Goal: Task Accomplishment & Management: Complete application form

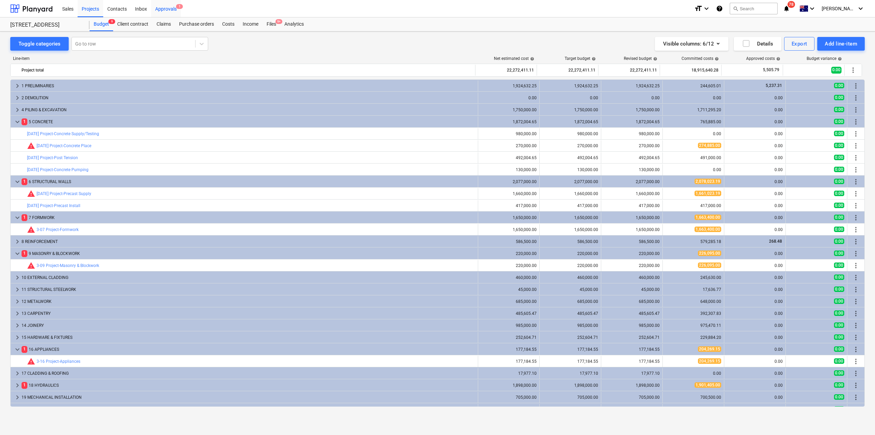
click at [172, 12] on div "Approvals 1" at bounding box center [166, 8] width 30 height 17
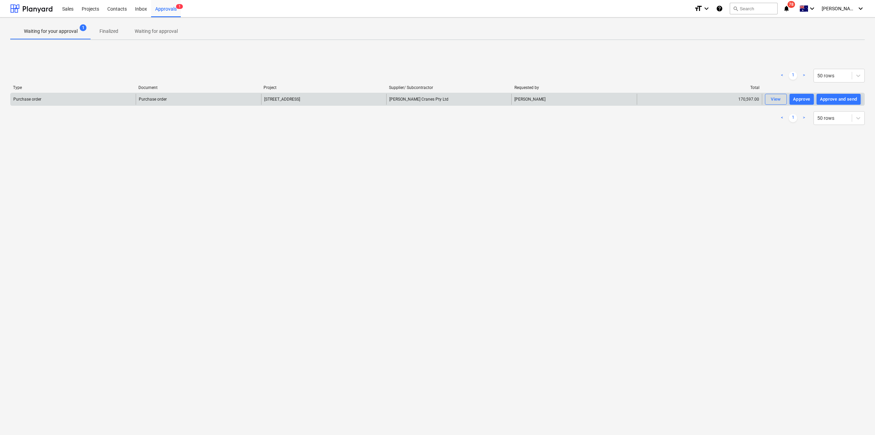
click at [251, 101] on div "Purchase order" at bounding box center [198, 99] width 125 height 11
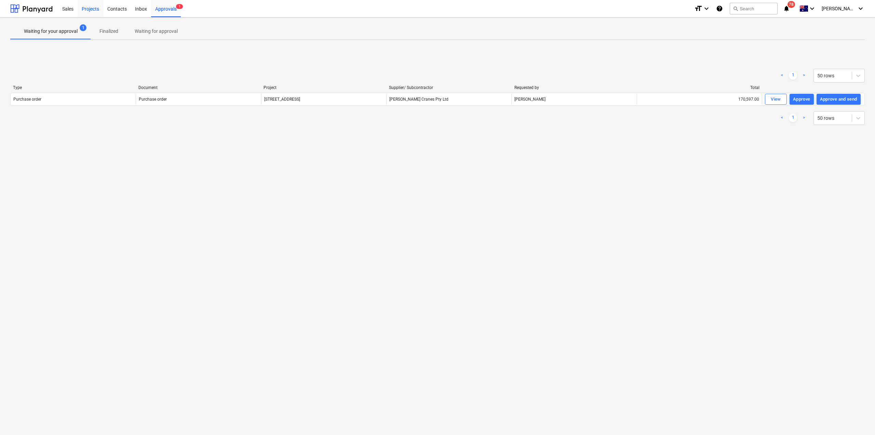
click at [92, 9] on div "Projects" at bounding box center [91, 8] width 26 height 17
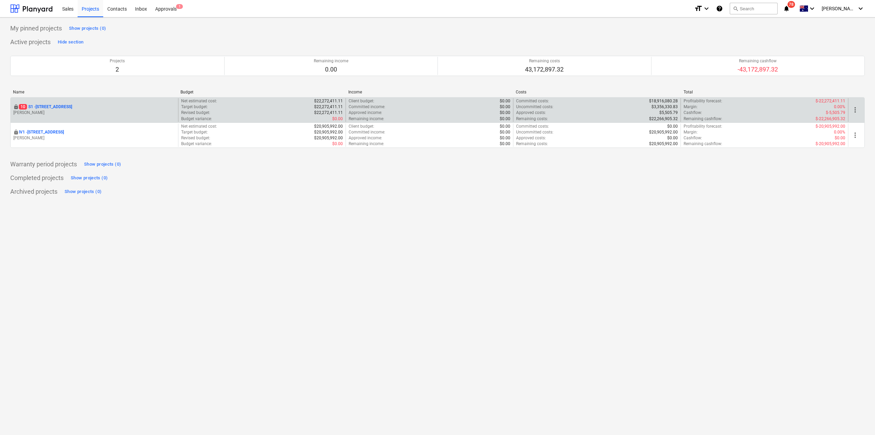
click at [66, 109] on p "[STREET_ADDRESS]" at bounding box center [45, 107] width 53 height 6
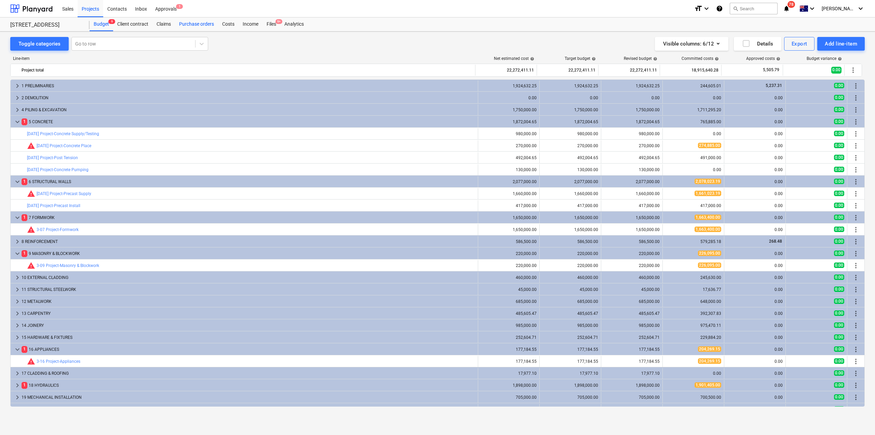
click at [197, 24] on div "Purchase orders" at bounding box center [196, 24] width 43 height 14
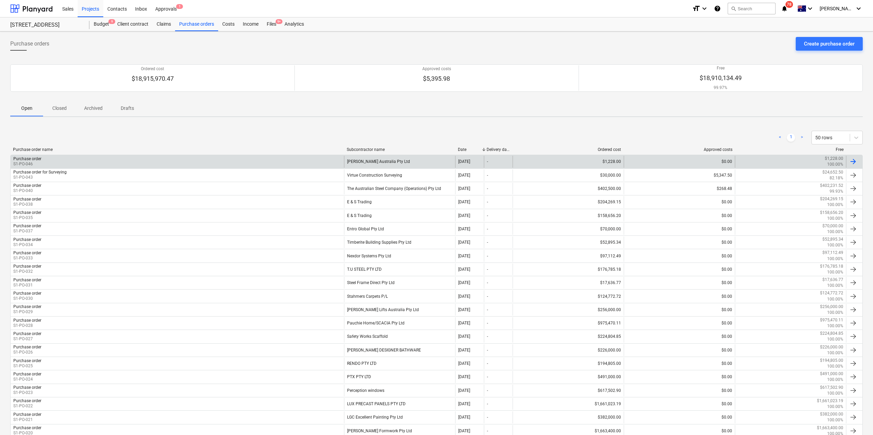
click at [104, 165] on div "Purchase order S1-PO-046" at bounding box center [177, 162] width 333 height 12
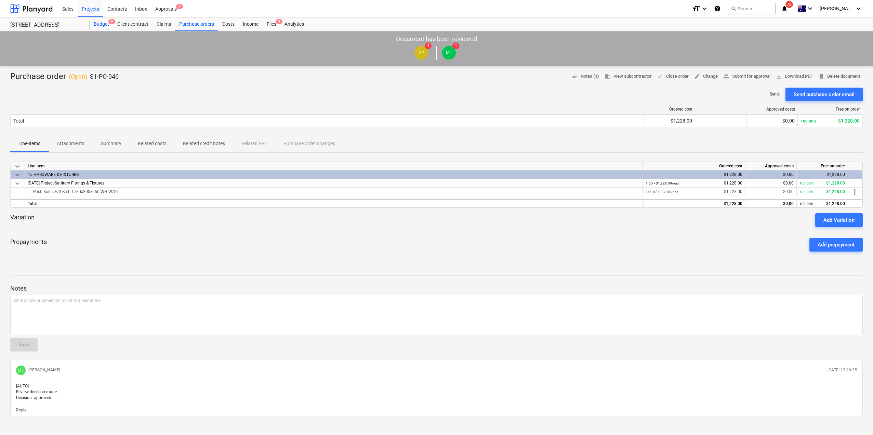
click at [104, 19] on div "Budget 9" at bounding box center [102, 24] width 24 height 14
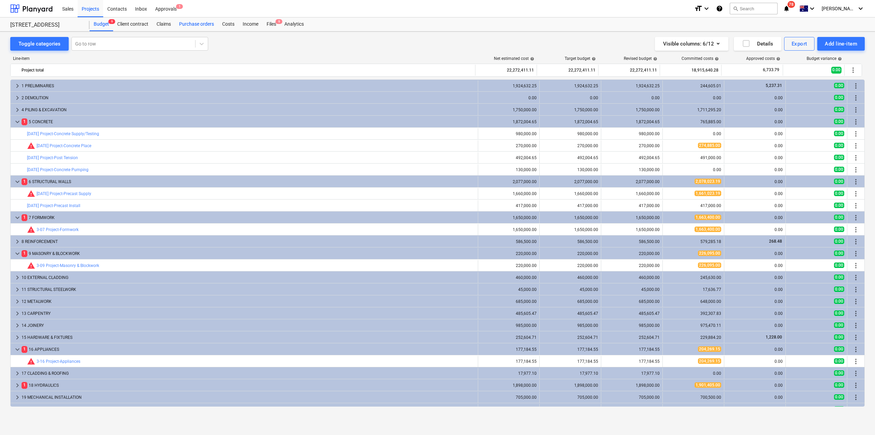
click at [195, 26] on div "Purchase orders" at bounding box center [196, 24] width 43 height 14
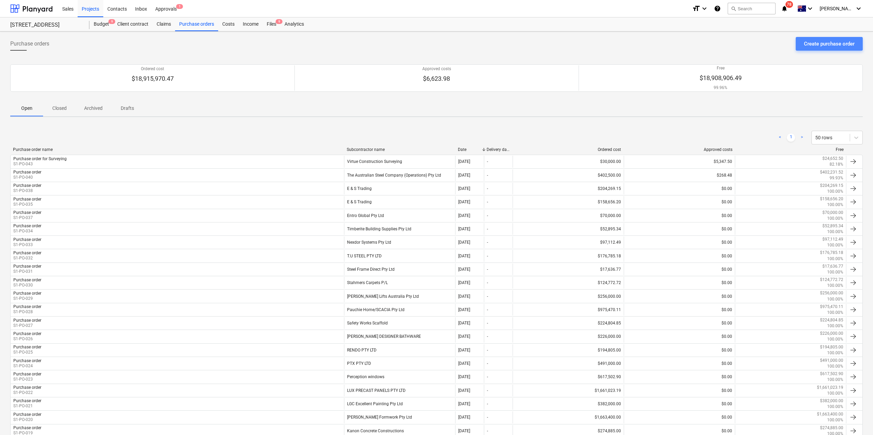
click at [818, 42] on div "Create purchase order" at bounding box center [829, 43] width 51 height 9
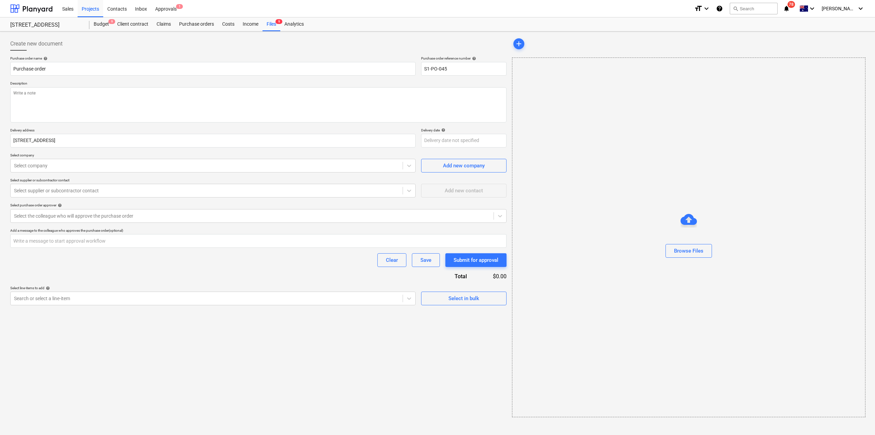
type textarea "x"
type input "S1-PO-045"
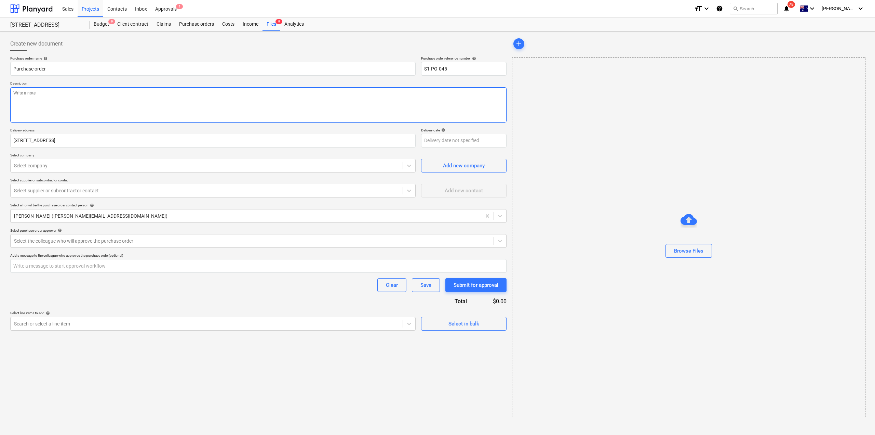
click at [45, 96] on textarea at bounding box center [258, 104] width 497 height 35
type textarea "x"
type textarea "S"
type textarea "x"
type textarea "Sc"
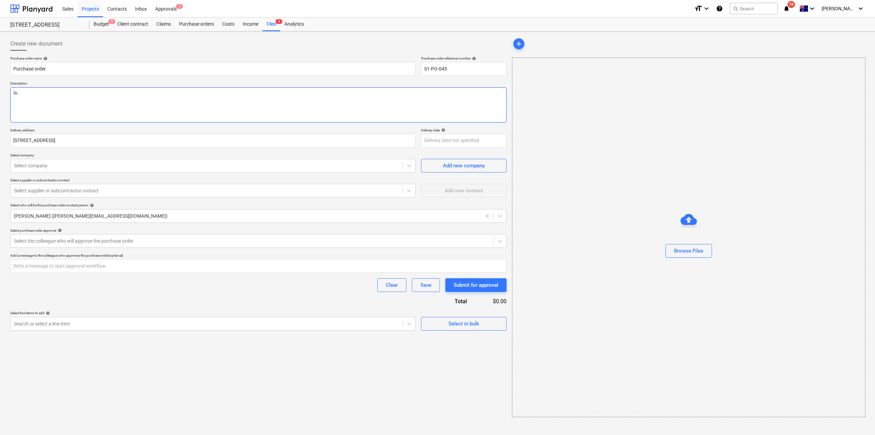
type textarea "x"
type textarea "Scis"
type textarea "x"
type textarea "Sciss"
type textarea "x"
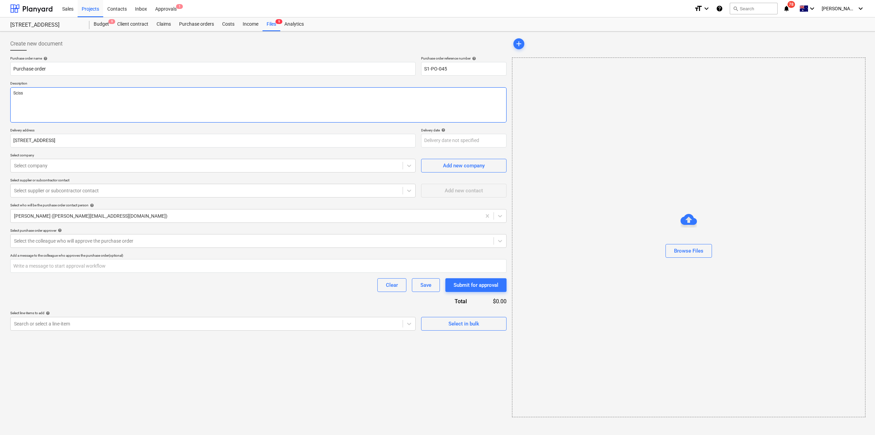
type textarea "Scisso"
type textarea "x"
type textarea "Scissor"
type textarea "x"
type textarea "Scissor l"
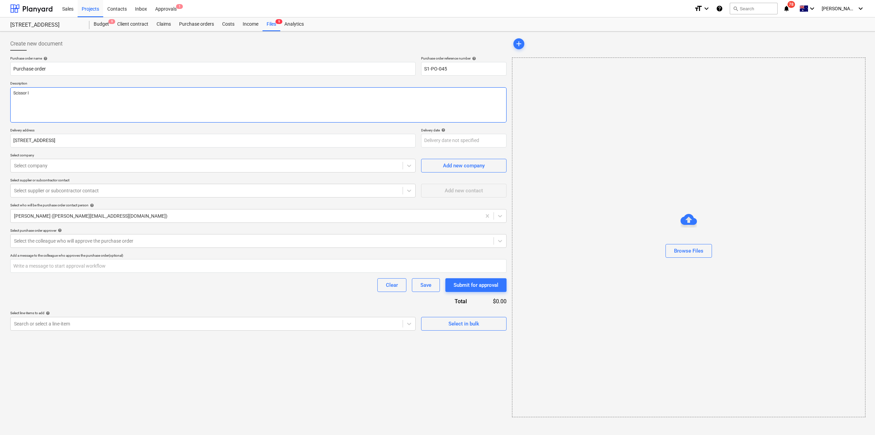
type textarea "x"
type textarea "Scissor lif"
type textarea "x"
type textarea "Scissor lift"
type textarea "x"
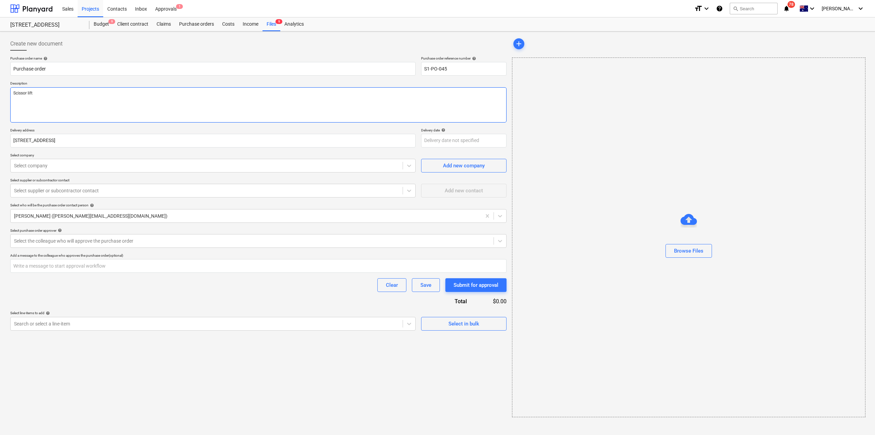
type textarea "Scissor lift f"
type textarea "x"
type textarea "Scissor lift for"
type textarea "x"
type textarea "Scissor lift for"
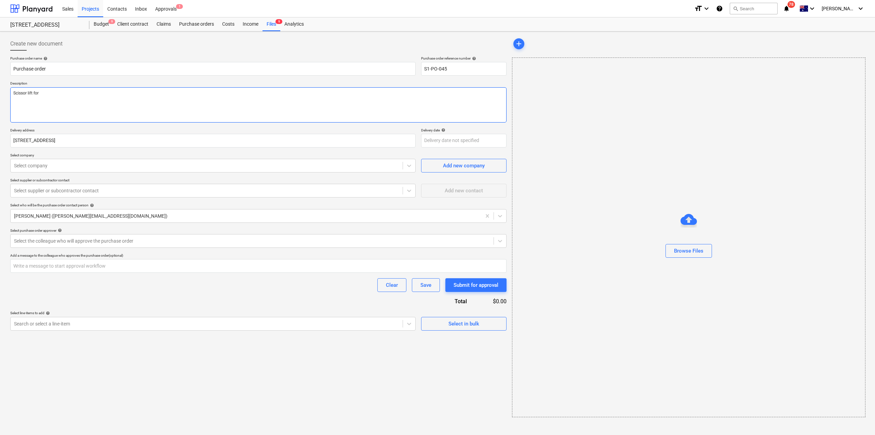
type textarea "x"
type textarea "Scissor lift for N"
type textarea "x"
type textarea "Scissor lift for No"
type textarea "x"
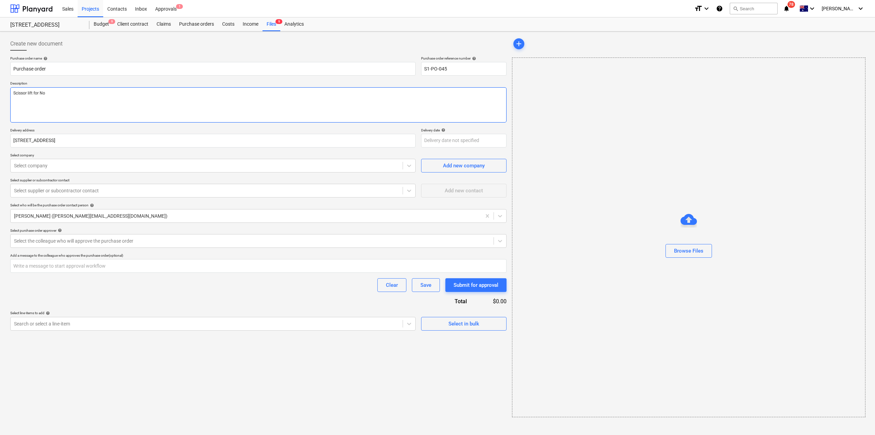
type textarea "Scissor lift for Nor"
type textarea "x"
type textarea "Scissor lift for Nort"
type textarea "x"
type textarea "Scissor lift for North"
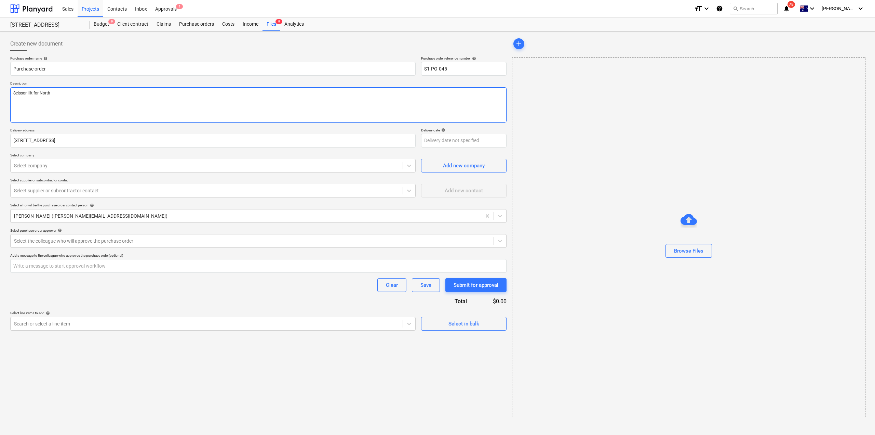
type textarea "x"
type textarea "Scissor lift for North"
type textarea "x"
type textarea "Scissor lift for North L"
type textarea "x"
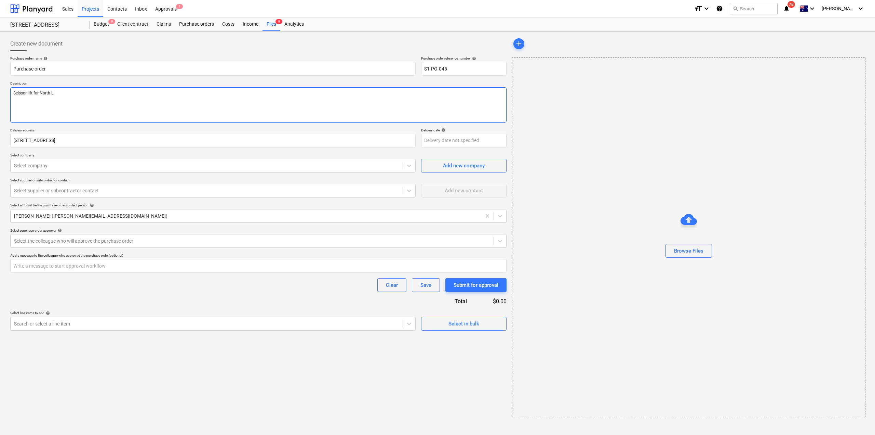
type textarea "Scissor lift for North"
type textarea "x"
type textarea "Scissor lift for North E"
type textarea "x"
type textarea "Scissor lift for North El"
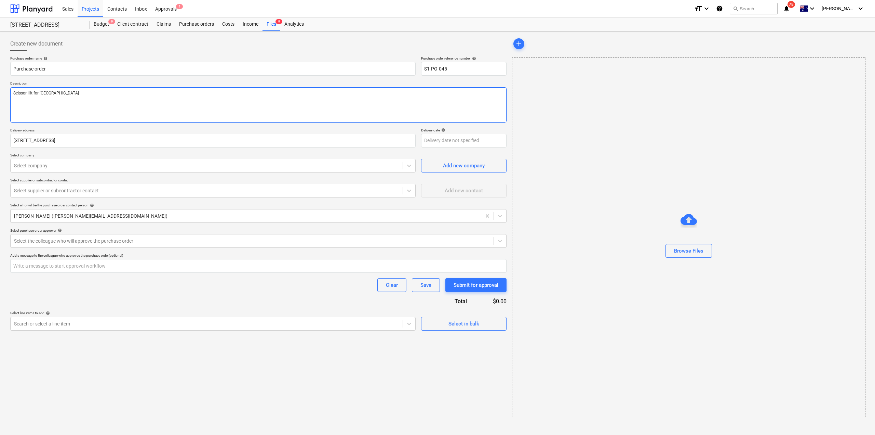
type textarea "x"
type textarea "Scissor lift for North Ele"
type textarea "x"
type textarea "Scissor lift for North Elev"
type textarea "x"
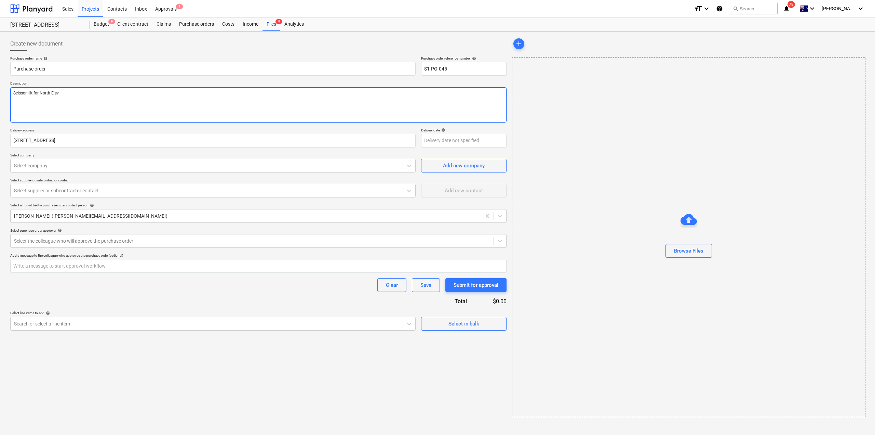
type textarea "Scissor lift for North Eleva"
type textarea "x"
type textarea "Scissor lift for North Elevati"
type textarea "x"
type textarea "Scissor lift for North Elevatio"
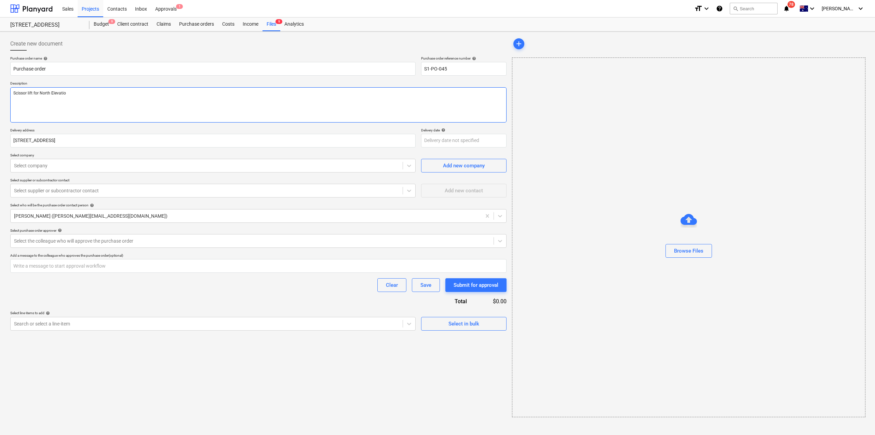
type textarea "x"
type textarea "Scissor lift for North Elevation"
type textarea "x"
click at [41, 173] on div "Purchase order name help Purchase order Purchase order reference number help S1…" at bounding box center [258, 193] width 497 height 274
click at [43, 169] on div "Select company" at bounding box center [207, 166] width 392 height 10
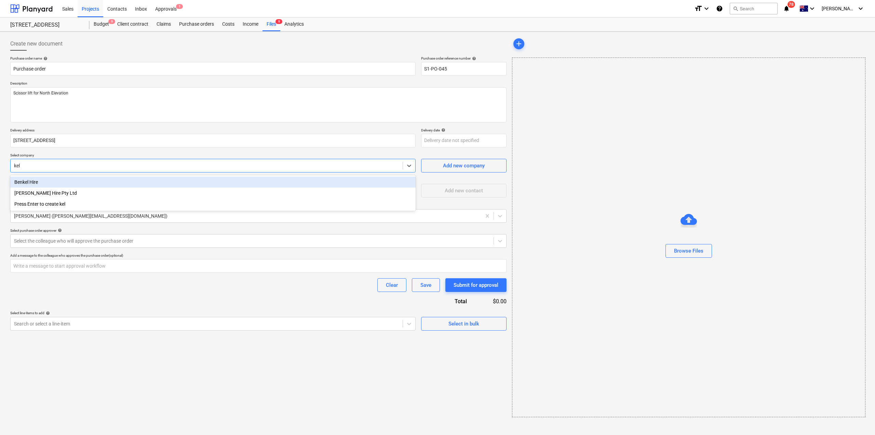
type input "kelm"
click at [46, 186] on div "Kelm Hire Pty Ltd" at bounding box center [213, 181] width 406 height 11
type textarea "x"
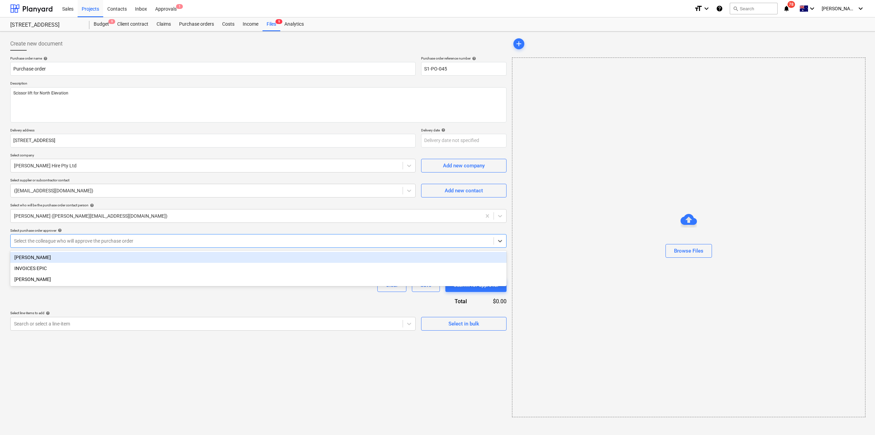
click at [126, 245] on div "Select the colleague who will approve the purchase order" at bounding box center [252, 241] width 483 height 10
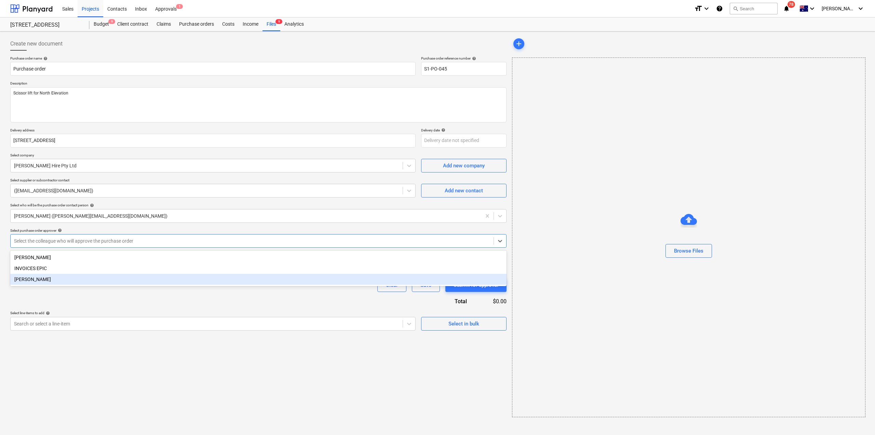
drag, startPoint x: 78, startPoint y: 276, endPoint x: 80, endPoint y: 280, distance: 4.5
click at [78, 276] on div "[PERSON_NAME]" at bounding box center [258, 279] width 497 height 11
type textarea "x"
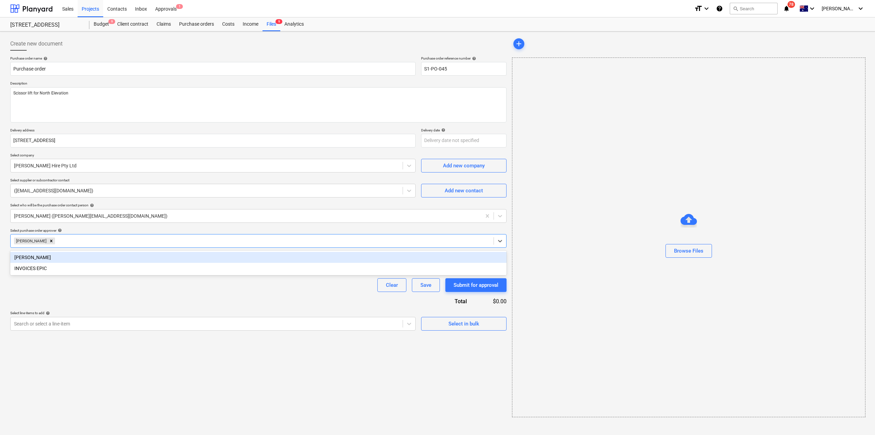
click at [94, 301] on div "Purchase order name help Purchase order Purchase order reference number help S1…" at bounding box center [258, 193] width 497 height 274
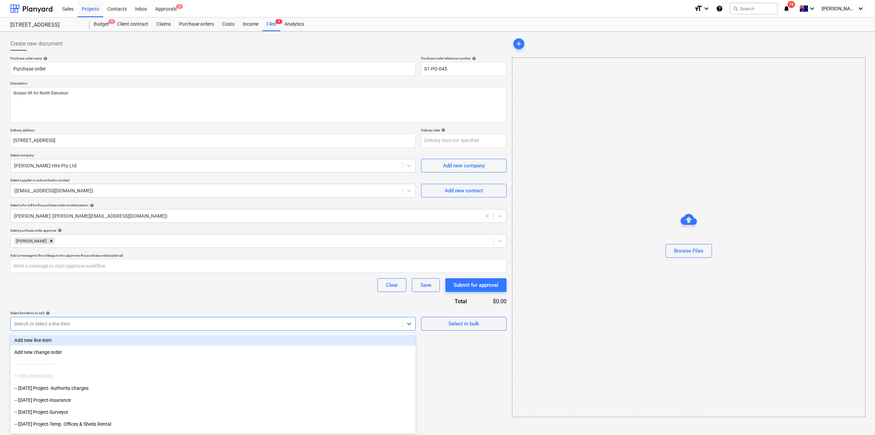
click at [193, 319] on div "Search or select a line-item" at bounding box center [207, 324] width 392 height 10
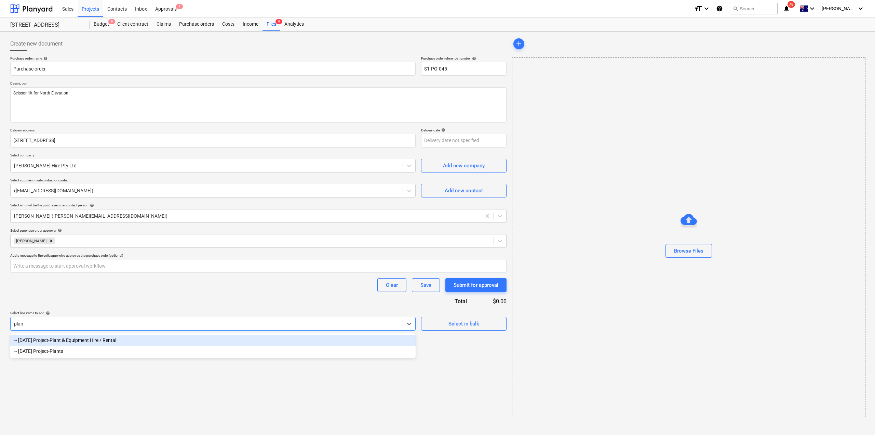
type input "plant"
click at [141, 339] on div "-- 3-01-16 Project-Plant & Equipment Hire / Rental" at bounding box center [213, 339] width 406 height 11
type textarea "x"
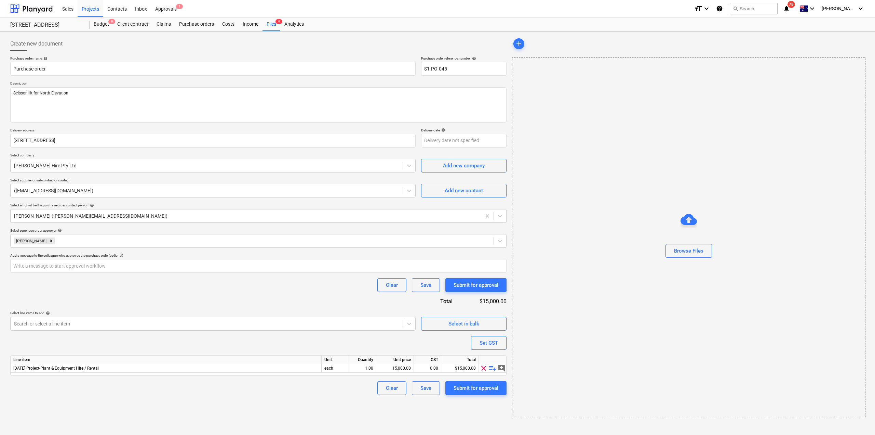
click at [189, 286] on div "Clear Save Submit for approval" at bounding box center [258, 285] width 497 height 14
click at [491, 367] on span "playlist_add" at bounding box center [493, 368] width 8 height 8
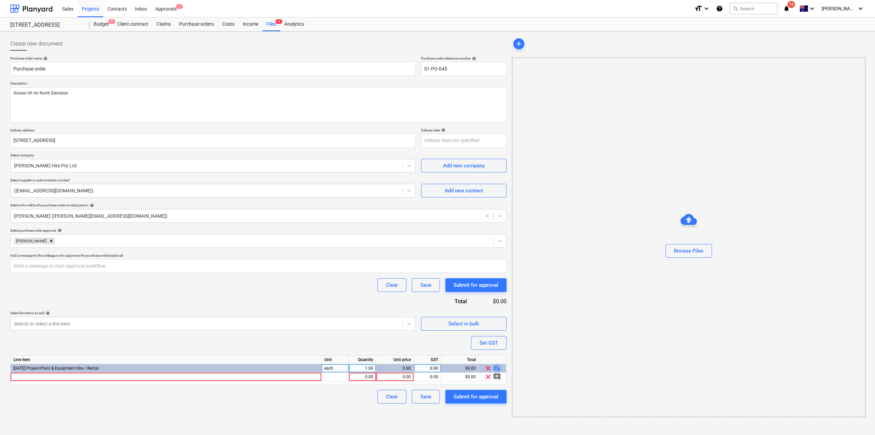
click at [496, 369] on span "playlist_add" at bounding box center [497, 368] width 8 height 8
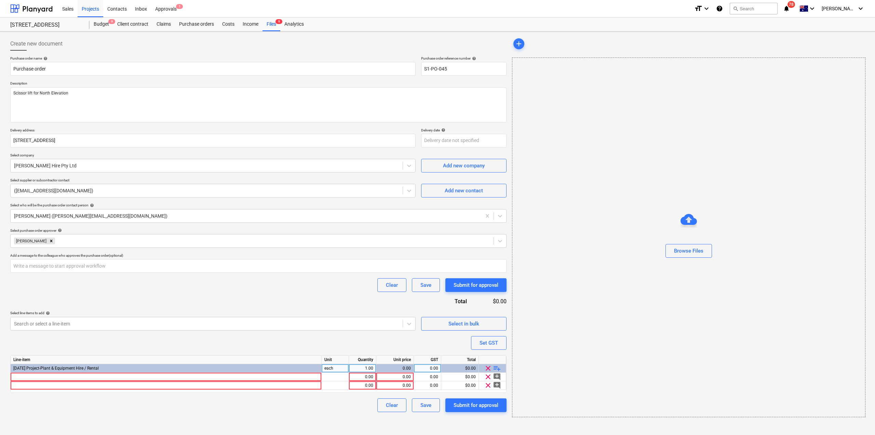
click at [497, 369] on span "playlist_add" at bounding box center [497, 368] width 8 height 8
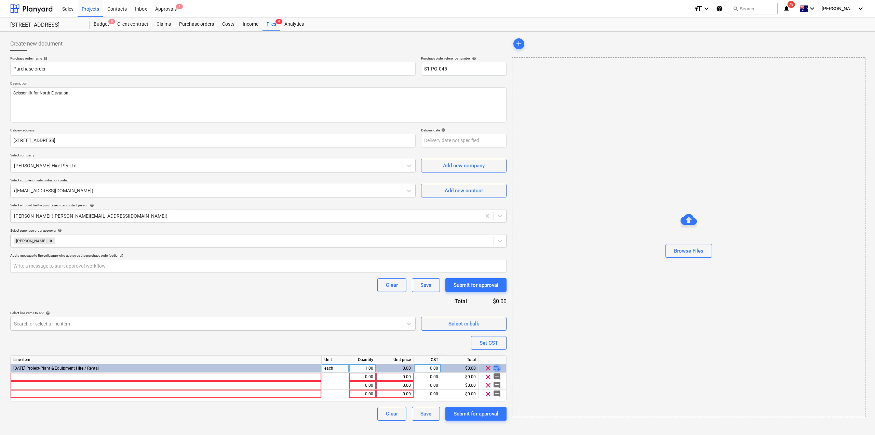
click at [497, 369] on span "playlist_add" at bounding box center [497, 368] width 8 height 8
type textarea "x"
click at [68, 375] on div at bounding box center [166, 376] width 311 height 9
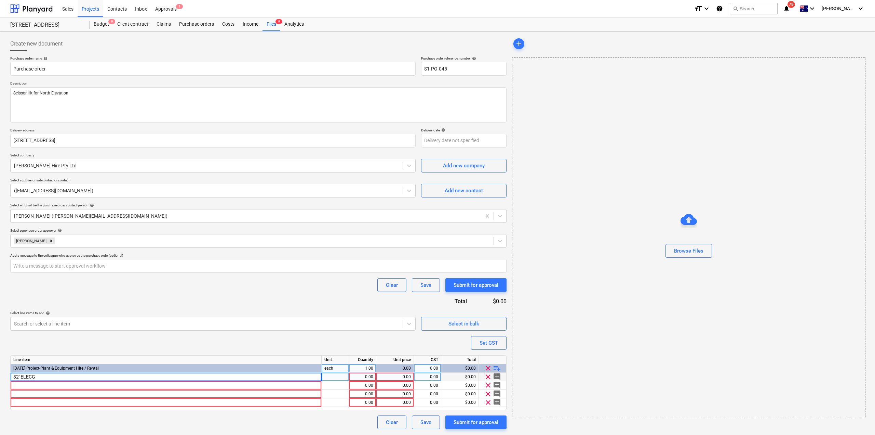
type input "32' ELEC"
type textarea "x"
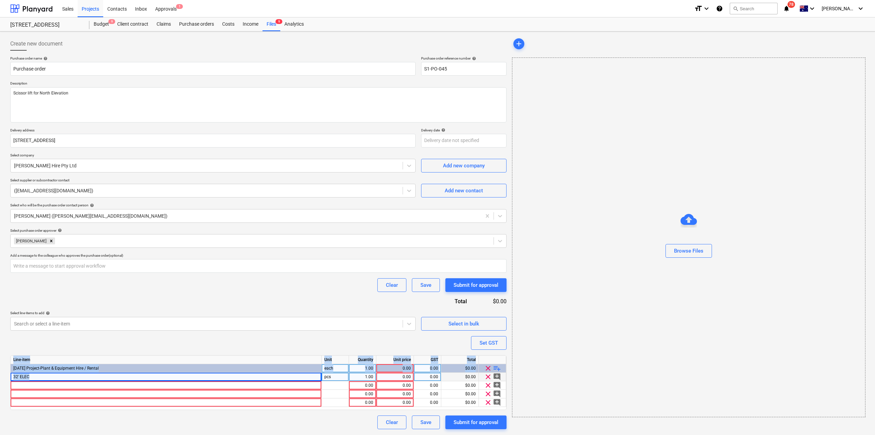
drag, startPoint x: 32, startPoint y: 375, endPoint x: 1, endPoint y: 374, distance: 31.5
click at [1, 374] on div "Create new document Purchase order name help Purchase order Purchase order refe…" at bounding box center [437, 232] width 875 height 403
click at [29, 375] on span "32' ELEC" at bounding box center [21, 376] width 16 height 5
click at [32, 376] on input "32' ELEC" at bounding box center [166, 376] width 311 height 8
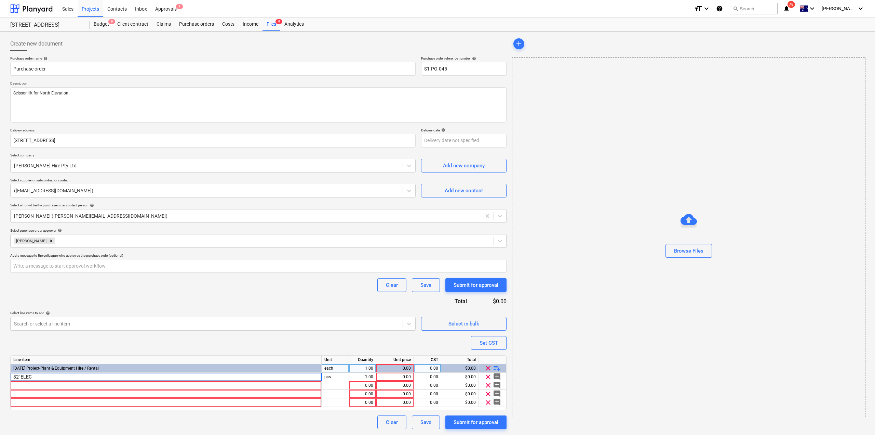
drag, startPoint x: 32, startPoint y: 376, endPoint x: 10, endPoint y: 374, distance: 23.0
click at [10, 374] on div "Create new document Purchase order name help Purchase order Purchase order refe…" at bounding box center [259, 232] width 502 height 397
type input "32' ELECTRIC SCISSOR"
type textarea "x"
click at [328, 376] on div "pcs" at bounding box center [335, 376] width 27 height 9
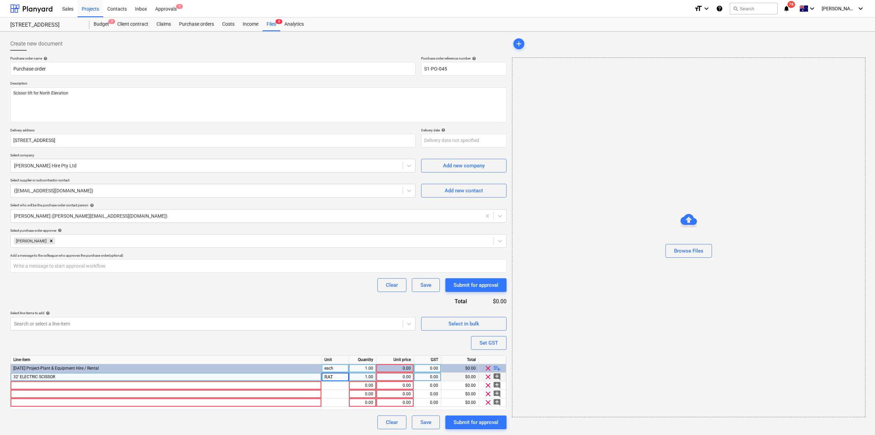
type input "RATE"
type textarea "x"
click at [341, 374] on div "RATE" at bounding box center [335, 376] width 27 height 9
type input "WEEK"
click at [398, 378] on div "0.00" at bounding box center [395, 376] width 32 height 9
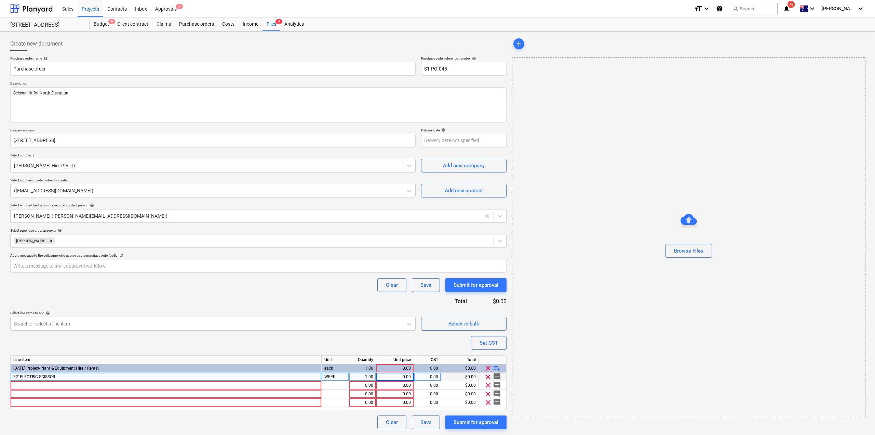
click at [391, 376] on div "0.00" at bounding box center [395, 376] width 32 height 9
type textarea "x"
type input "336"
click at [148, 378] on div "32' ELECTRIC SCISSOR" at bounding box center [166, 376] width 311 height 9
click at [107, 375] on div "32' ELECTRIC SCISSOR" at bounding box center [166, 376] width 311 height 9
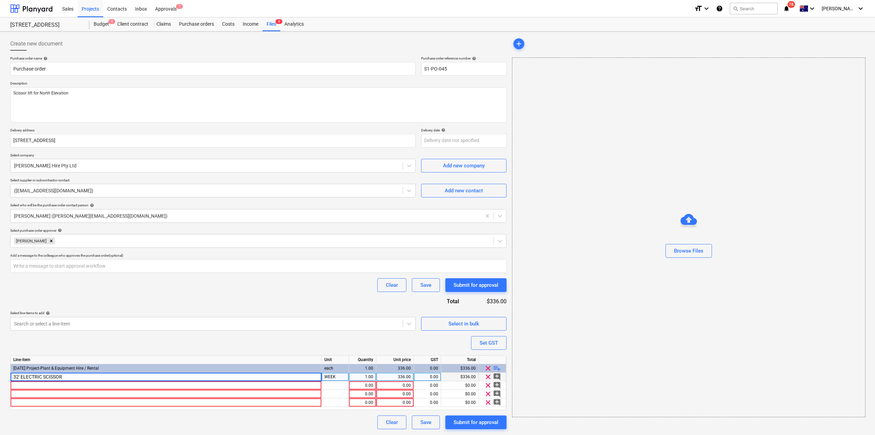
click at [109, 376] on input "32' ELECTRIC SCISSOR" at bounding box center [166, 376] width 311 height 8
click at [112, 378] on input "32' ELECTRIC SCISSOR" at bounding box center [166, 376] width 311 height 8
type textarea "x"
click at [89, 375] on div "32' ELECTRIC SCISSOR" at bounding box center [166, 376] width 311 height 9
click at [81, 375] on input "32' ELECTRIC SCISSOR" at bounding box center [166, 376] width 311 height 8
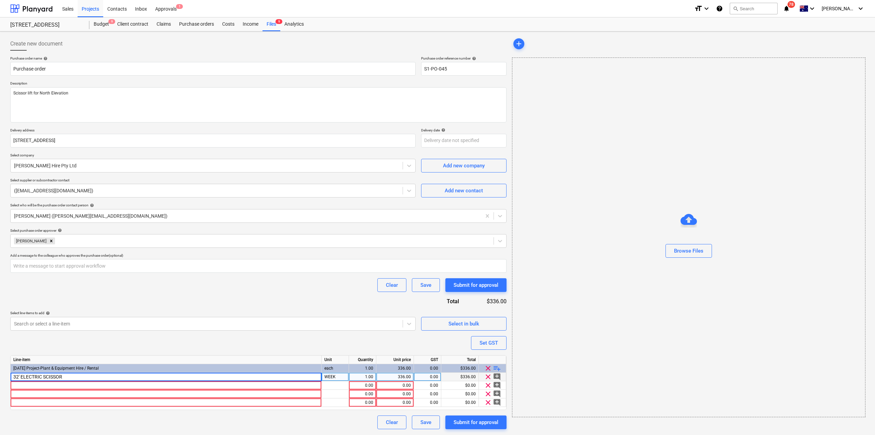
click at [82, 376] on input "32' ELECTRIC SCISSOR" at bounding box center [166, 376] width 311 height 8
type input "32' ELECTRIC SCISSOR INCL. DAMAGE WAIVER"
click at [606, 255] on div "Browse Files" at bounding box center [689, 237] width 353 height 52
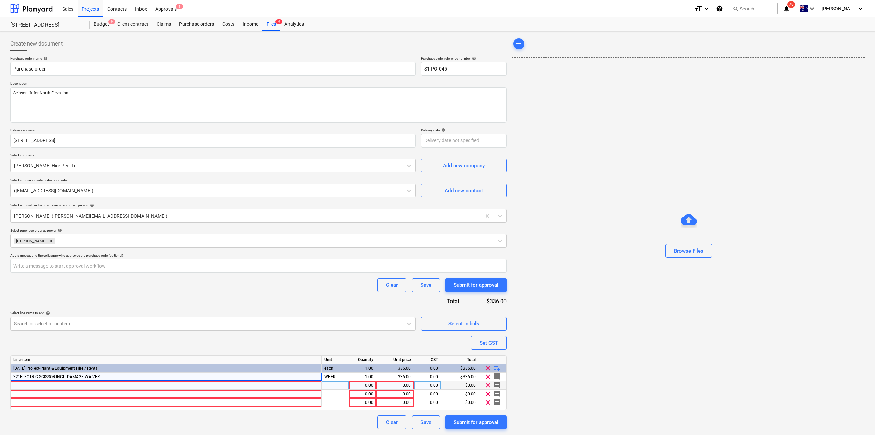
type textarea "x"
click at [79, 383] on div at bounding box center [166, 385] width 311 height 9
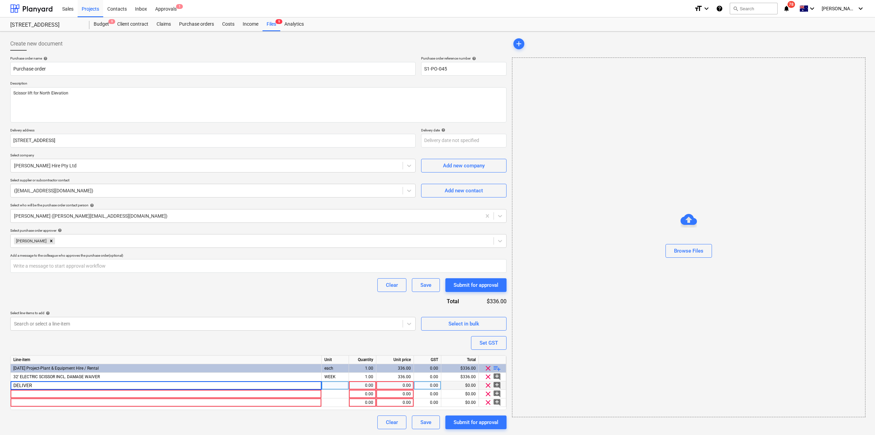
type input "DELIVERY"
type textarea "x"
click at [401, 385] on div "0.00" at bounding box center [395, 385] width 32 height 9
type input "210"
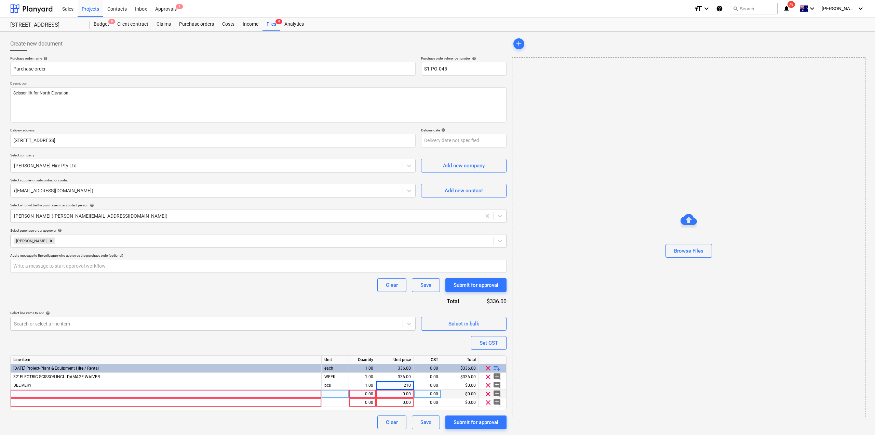
type textarea "x"
click at [104, 391] on div at bounding box center [166, 393] width 311 height 9
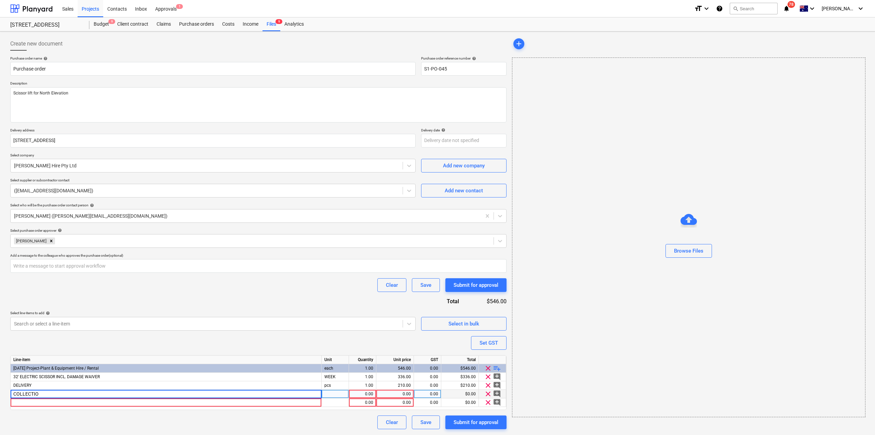
type input "COLLECTION"
click at [404, 393] on div "0.00" at bounding box center [395, 393] width 32 height 9
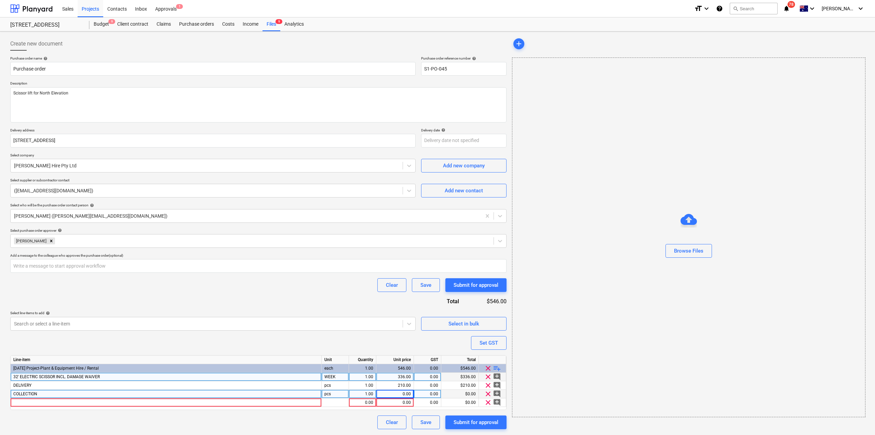
type textarea "x"
click at [114, 374] on div "32' ELECTRIC SCISSOR INCL. DAMAGE WAIVER" at bounding box center [166, 376] width 311 height 9
click at [120, 377] on input "32' ELECTRIC SCISSOR INCL. DAMAGE WAIVER" at bounding box center [166, 376] width 311 height 8
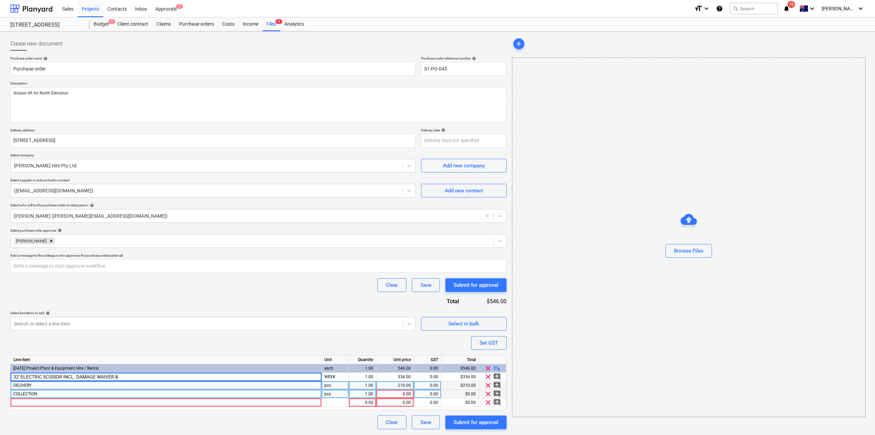
type input "32' ELECTRIC SCISSOR INCL. DAMAGE WAIVER & EQSS OVER WATCH"
type textarea "x"
click at [408, 397] on div "0.00" at bounding box center [395, 393] width 32 height 9
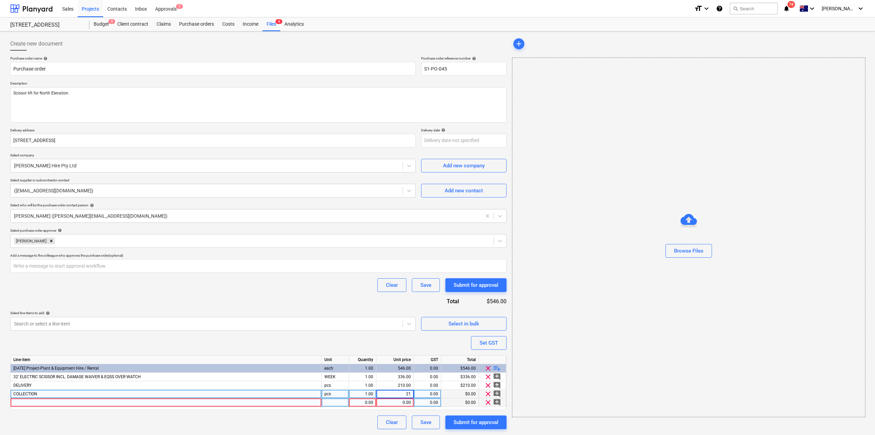
type input "210"
click at [547, 397] on div "Browse Files" at bounding box center [689, 236] width 354 height 359
click at [488, 402] on span "clear" at bounding box center [488, 402] width 8 height 8
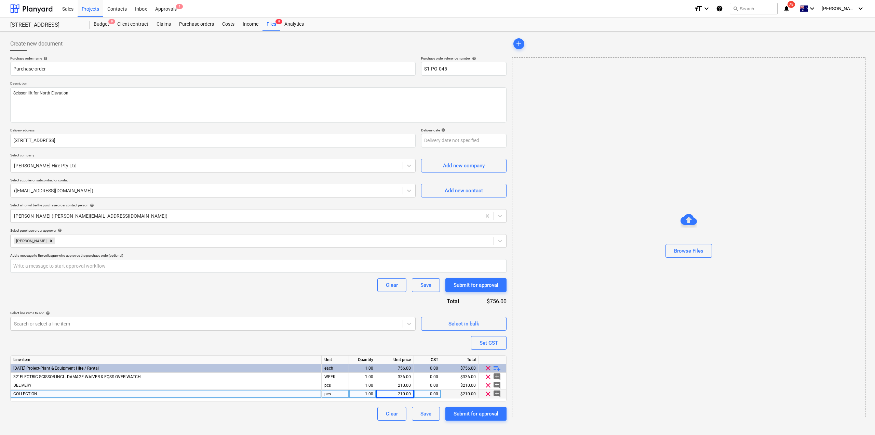
click at [651, 332] on div "Browse Files" at bounding box center [689, 236] width 354 height 359
type textarea "x"
click at [102, 375] on span "32' ELECTRIC SCISSOR INCL. DAMAGE WAIVER & EQSS OVER WATCH" at bounding box center [77, 376] width 128 height 5
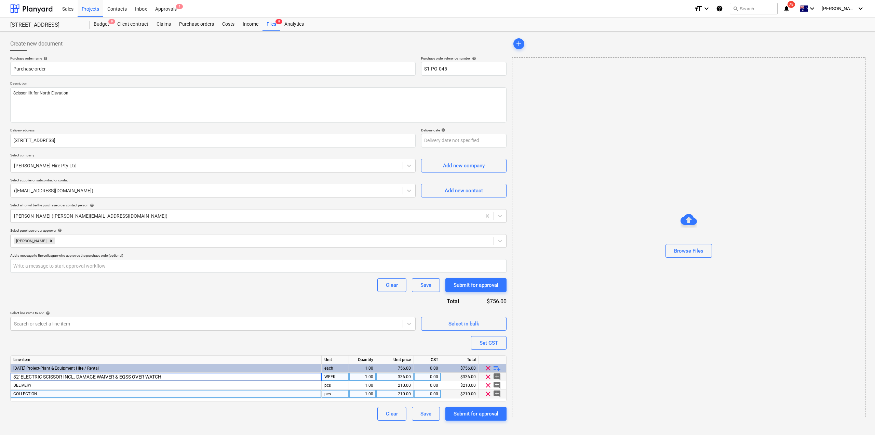
click at [75, 375] on input "32' ELECTRIC SCISSOR INCL. DAMAGE WAIVER & EQSS OVER WATCH" at bounding box center [166, 376] width 311 height 8
click at [76, 375] on input "32' ELECTRIC SCISSOR INCL. DAMAGE WAIVER & EQSS OVER WATCH" at bounding box center [166, 376] width 311 height 8
type input "32' ELECTRIC SCISSOR INCL. 12% DAMAGE WAIVER & EQSS OVER WATCH"
click at [595, 368] on div "Browse Files" at bounding box center [689, 236] width 354 height 359
click at [478, 417] on div "Submit for approval" at bounding box center [476, 413] width 45 height 9
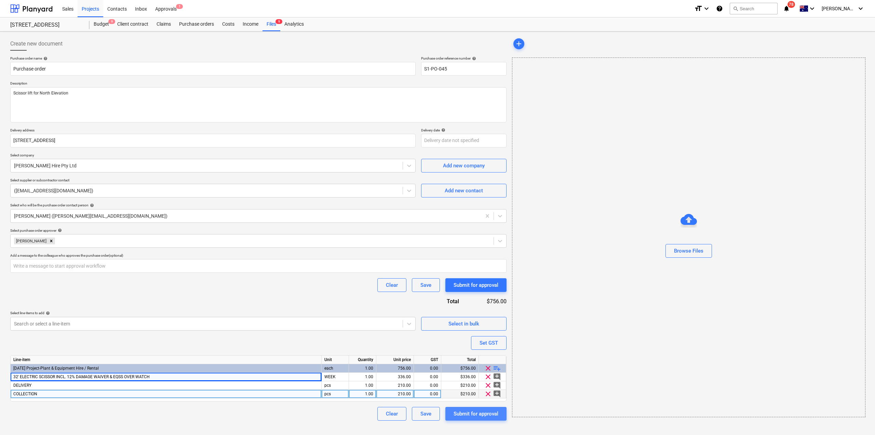
type textarea "x"
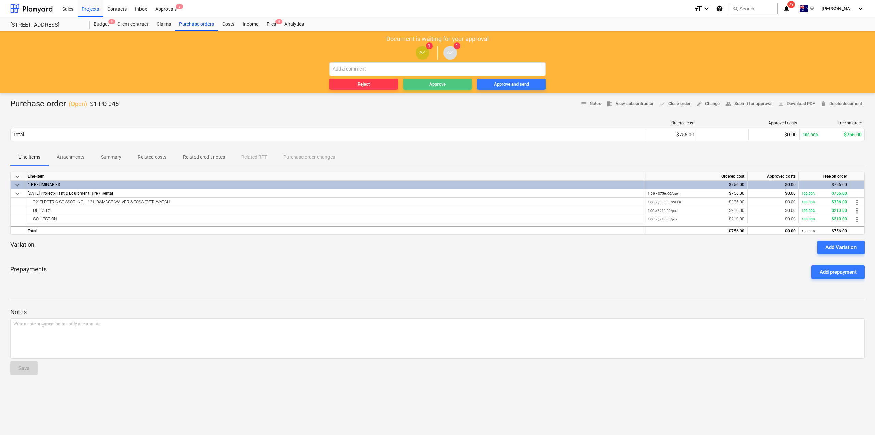
click at [442, 83] on div "Approve" at bounding box center [438, 84] width 16 height 8
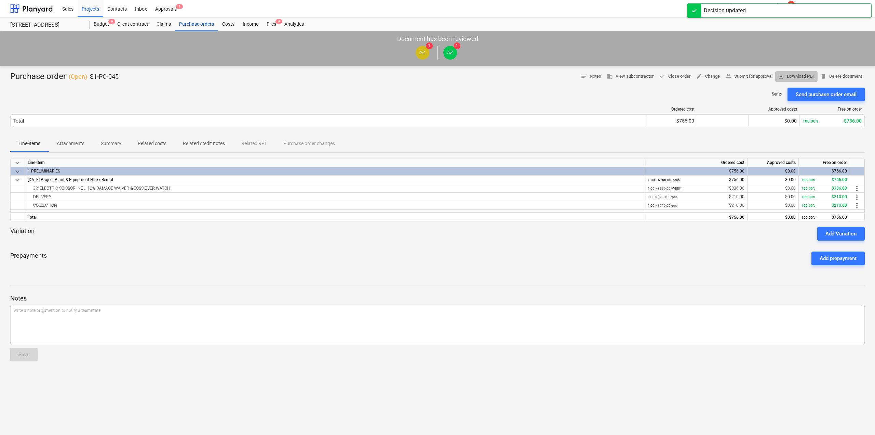
click at [798, 76] on span "save_alt Download PDF" at bounding box center [796, 76] width 37 height 8
